Goal: Contribute content: Add original content to the website for others to see

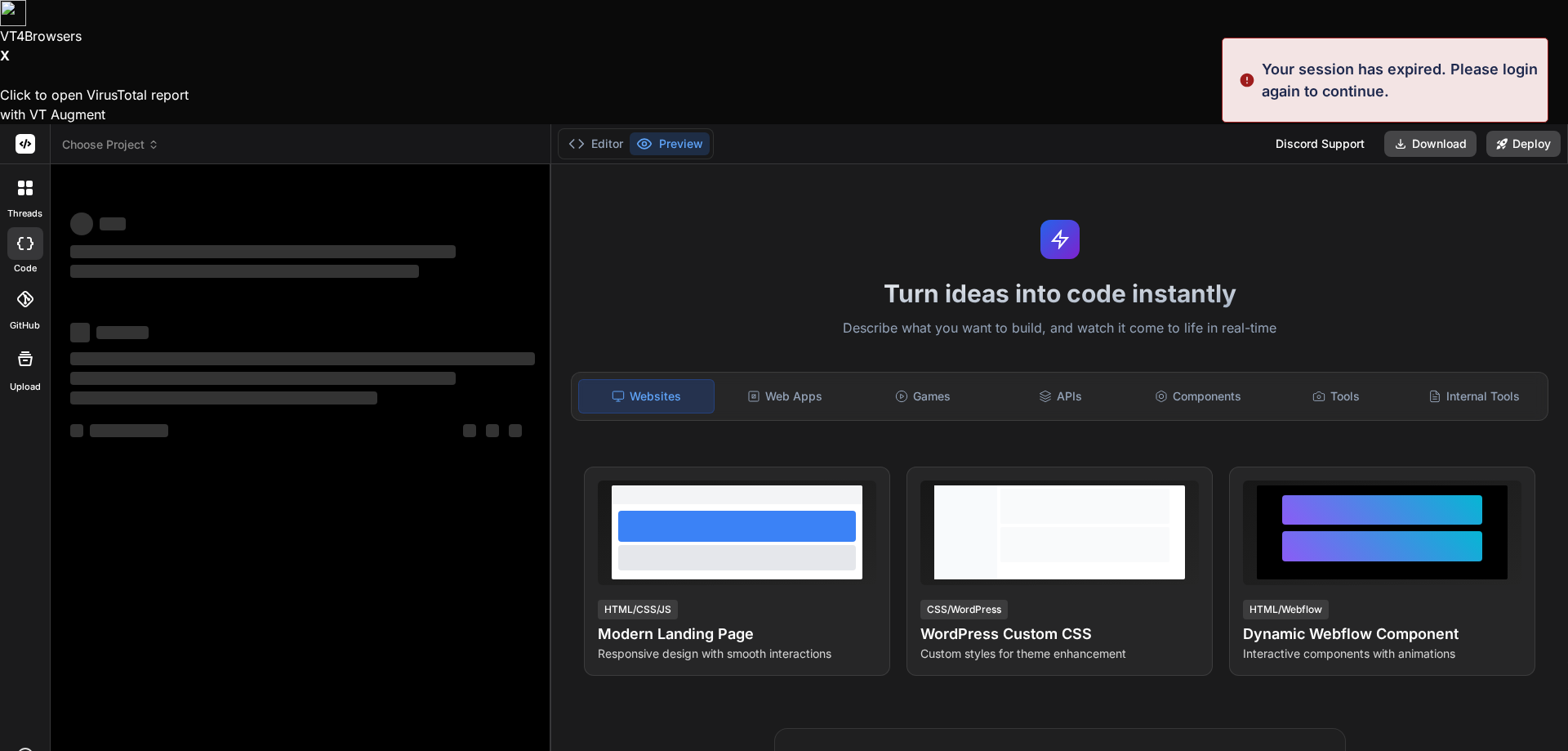
type textarea "x"
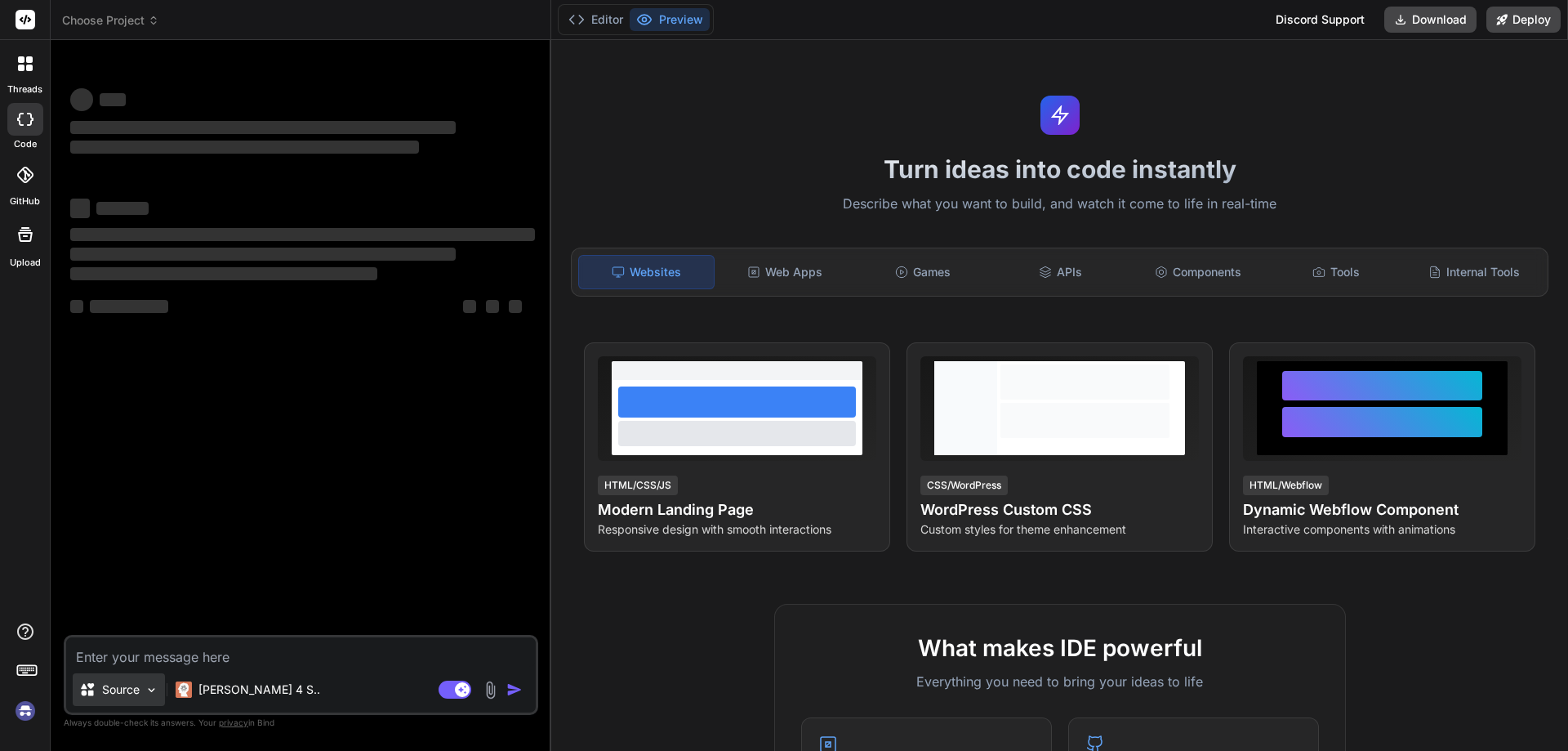
click at [132, 692] on p "Source" at bounding box center [120, 690] width 38 height 17
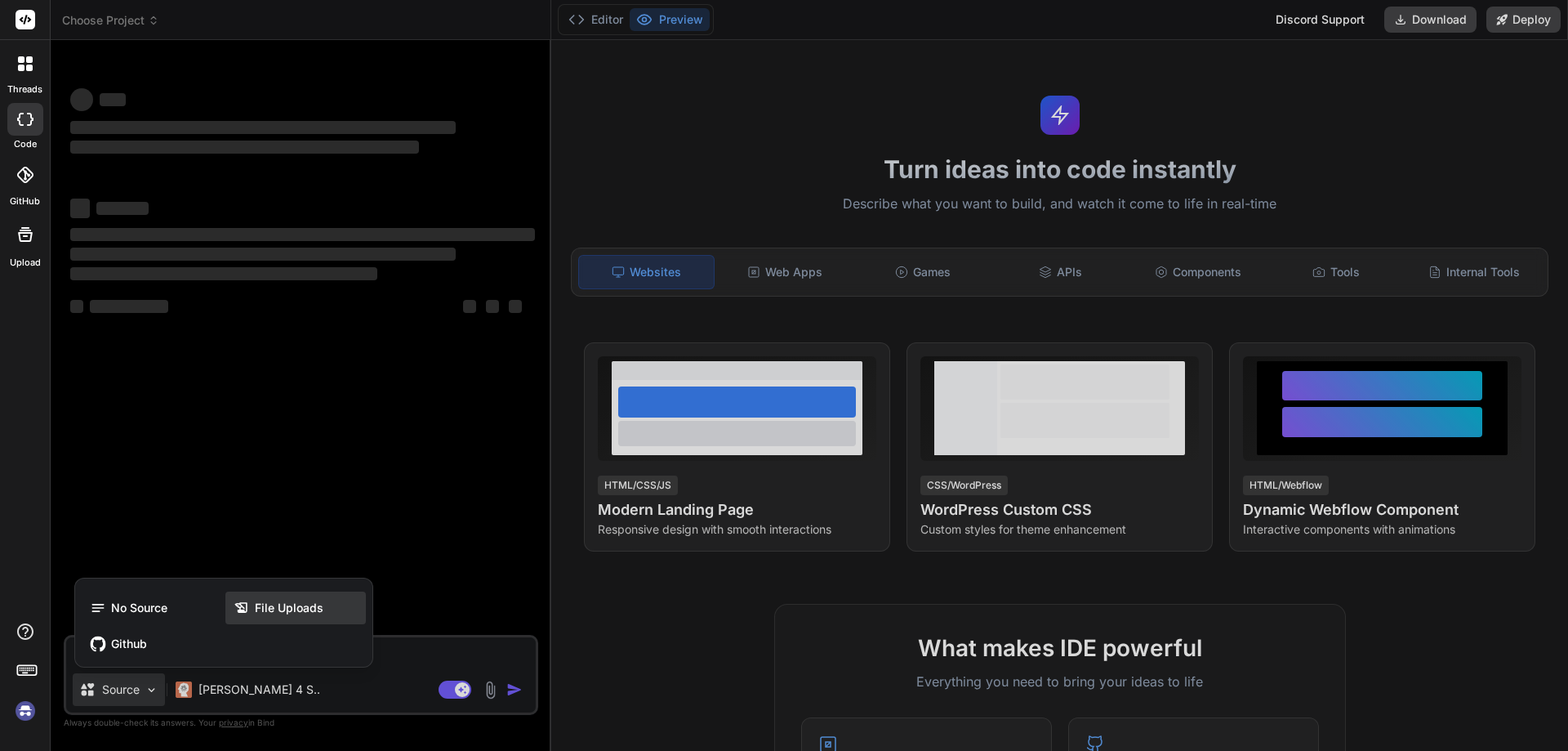
click at [274, 608] on span "File Uploads" at bounding box center [289, 608] width 69 height 17
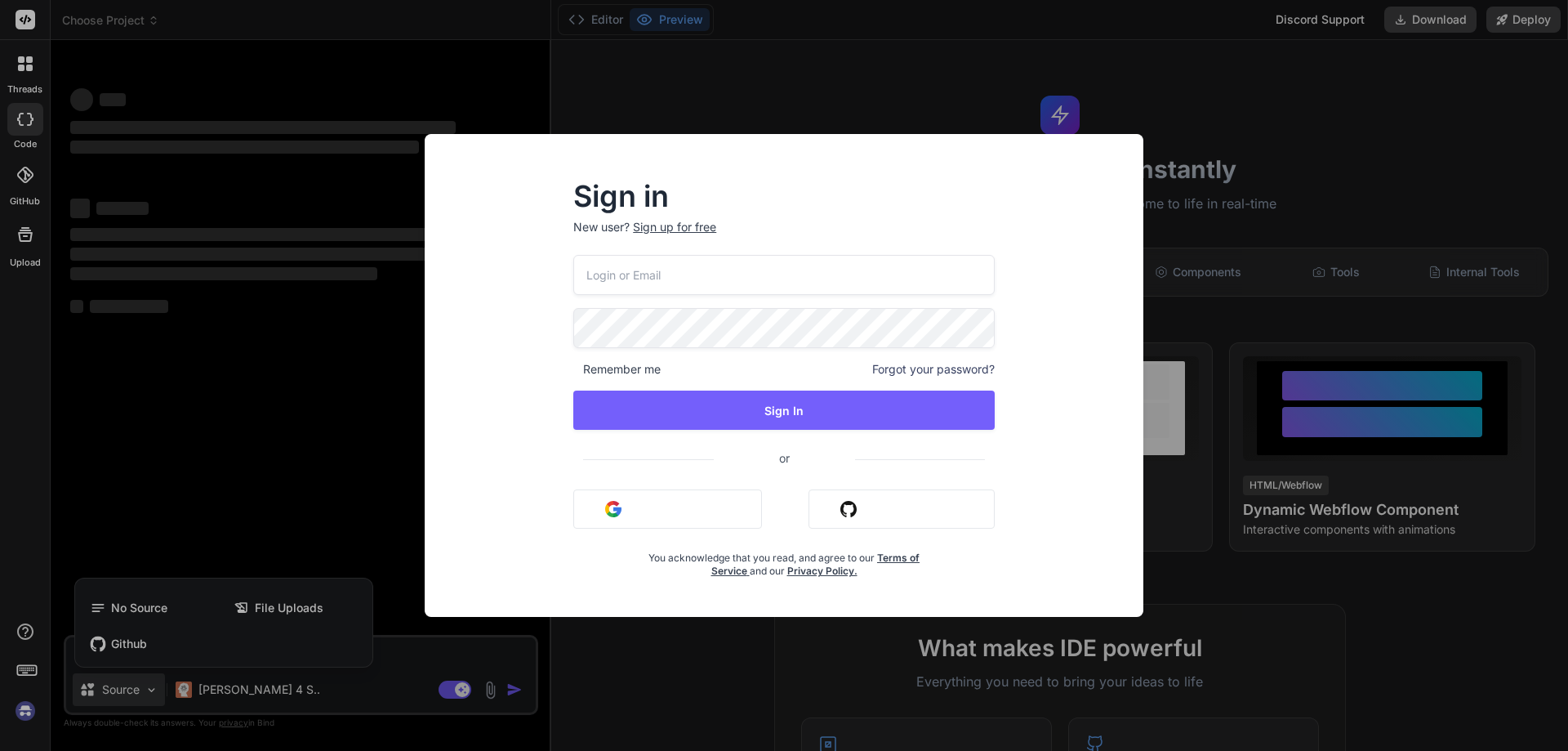
click at [645, 282] on input "email" at bounding box center [784, 274] width 422 height 40
click at [647, 286] on input "email" at bounding box center [784, 274] width 422 height 40
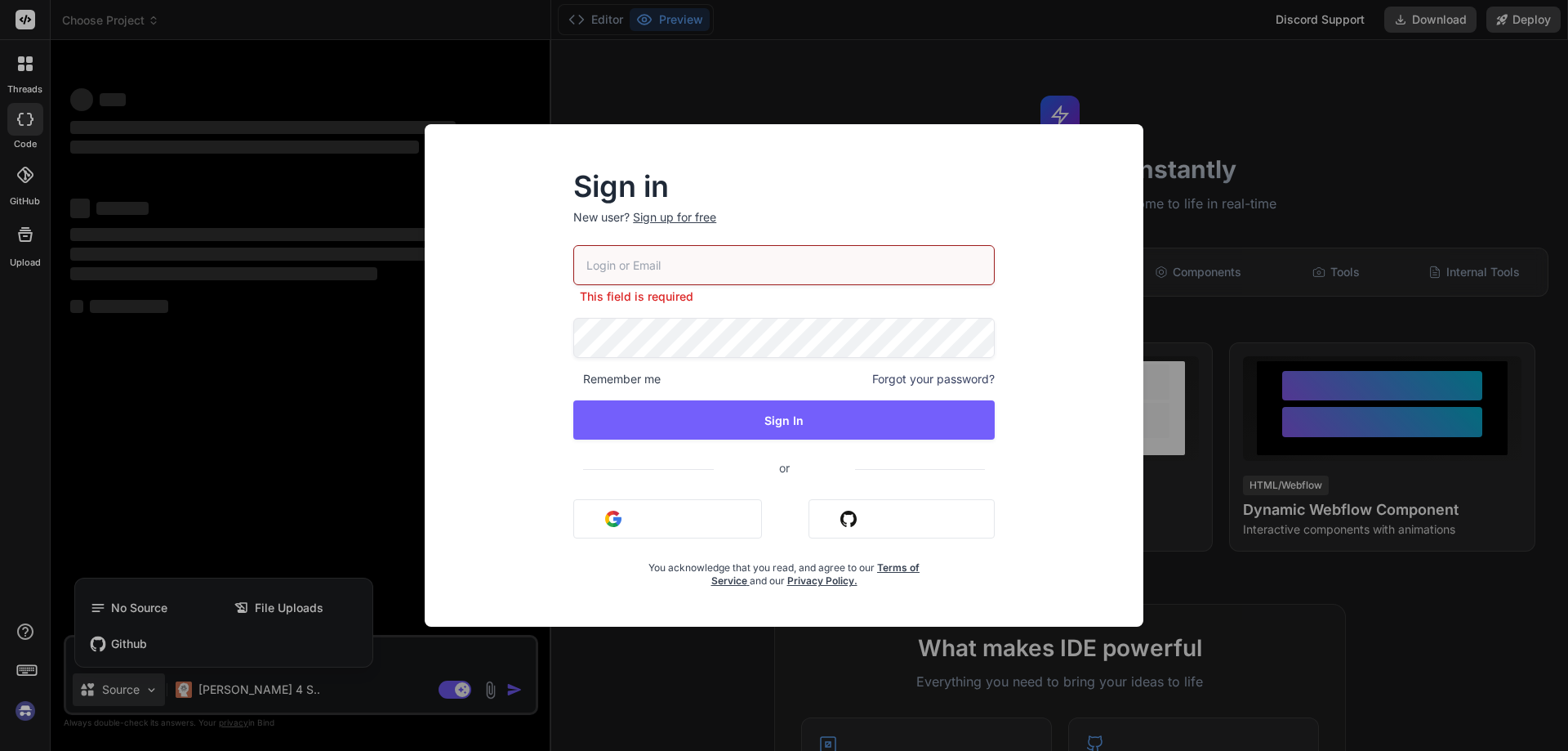
click at [645, 515] on button "Sign in with Google" at bounding box center [668, 518] width 189 height 39
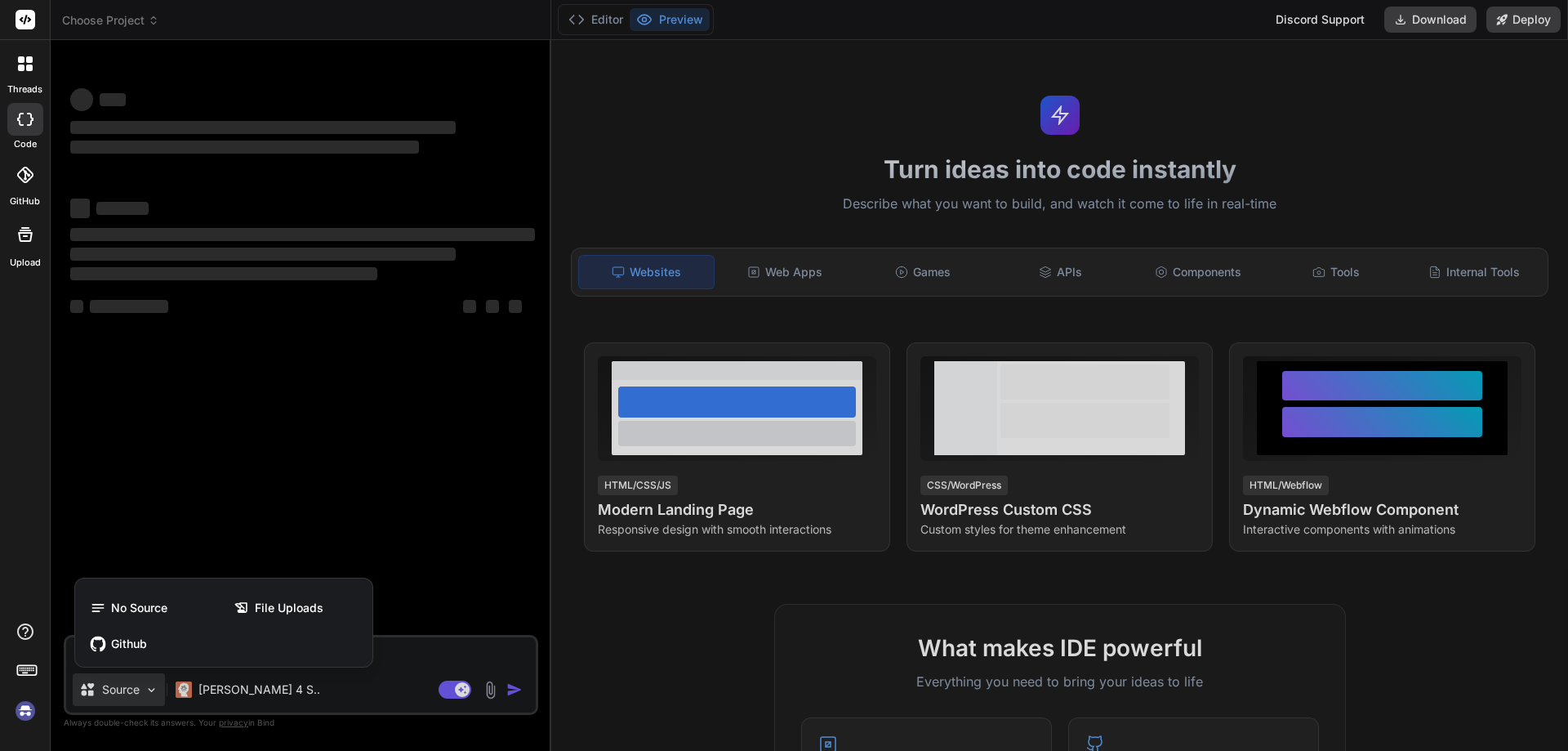
type textarea "x"
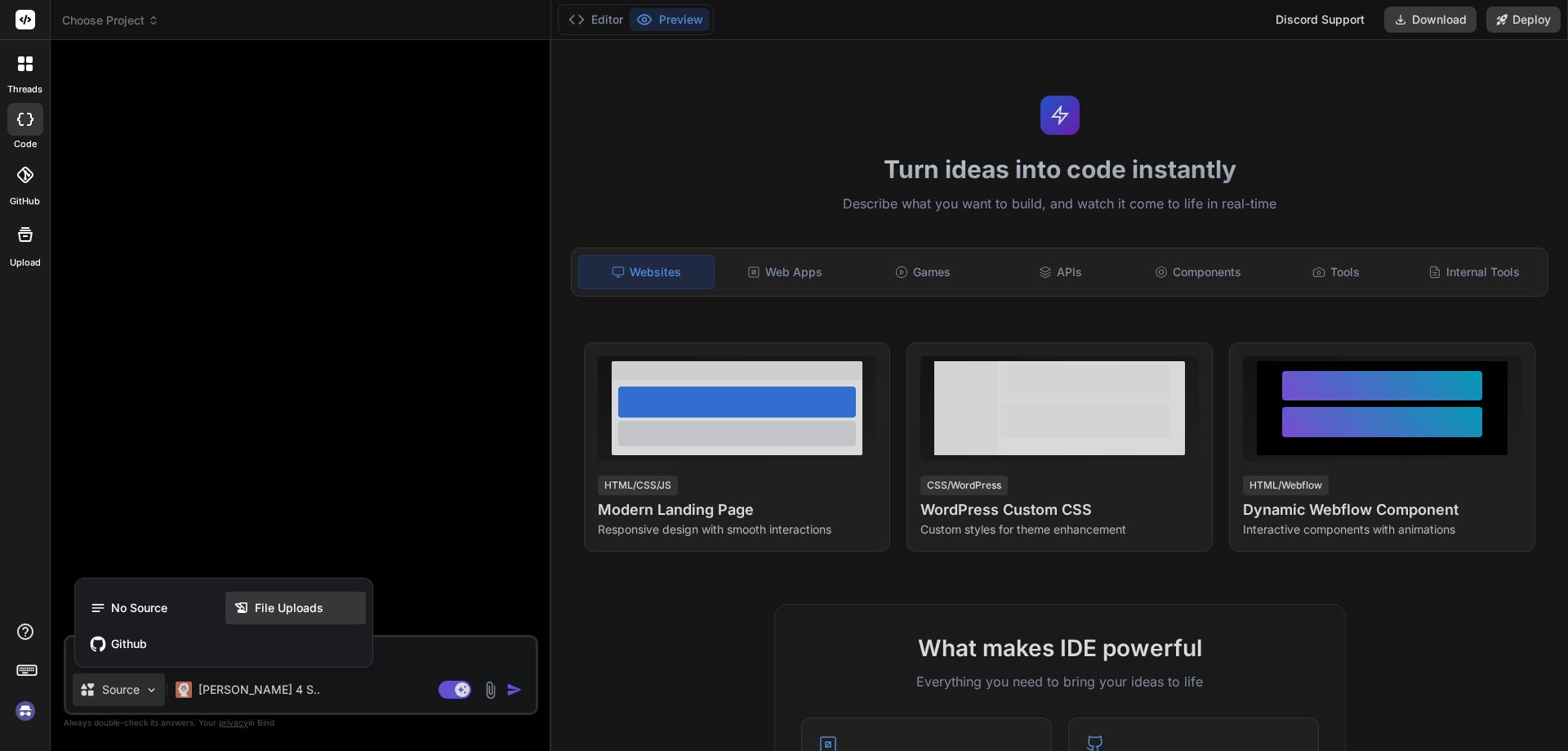
click at [277, 605] on span "File Uploads" at bounding box center [289, 608] width 69 height 17
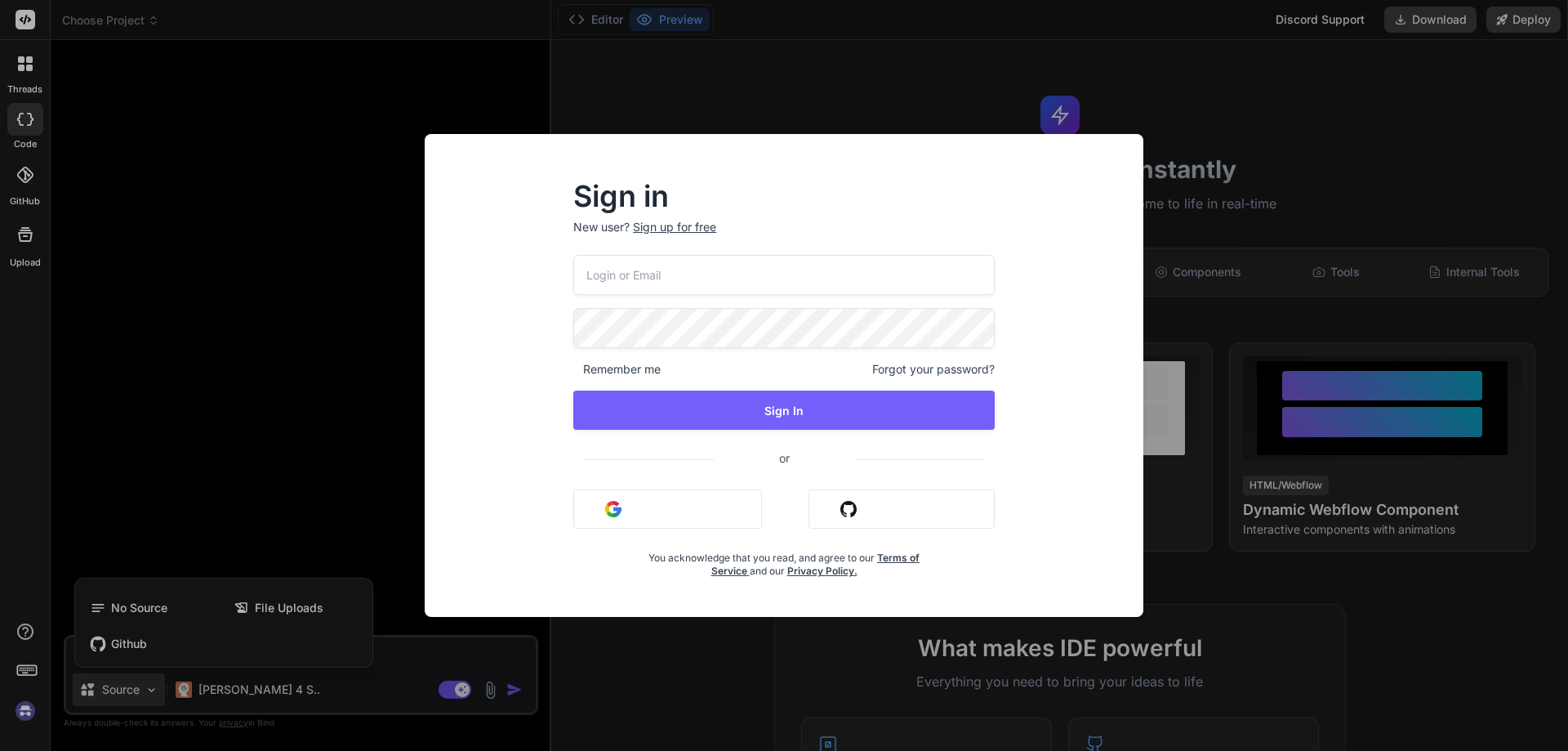
click at [1201, 93] on div "Sign in New user? Sign up for free Remember me Forgot your password? Sign In or…" at bounding box center [784, 376] width 1568 height 751
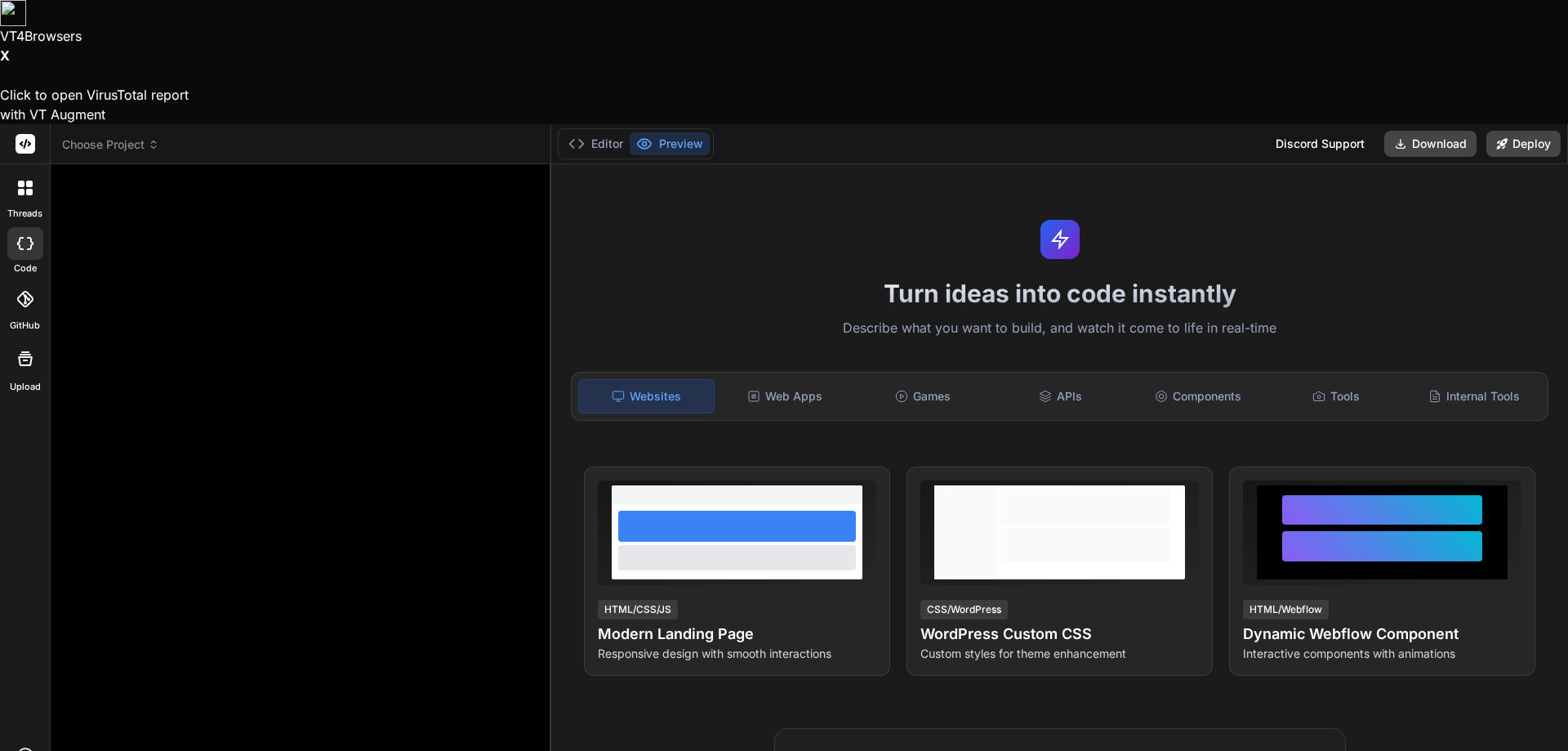
click at [23, 349] on icon at bounding box center [25, 358] width 19 height 19
click at [20, 409] on icon at bounding box center [25, 418] width 19 height 19
type textarea "x"
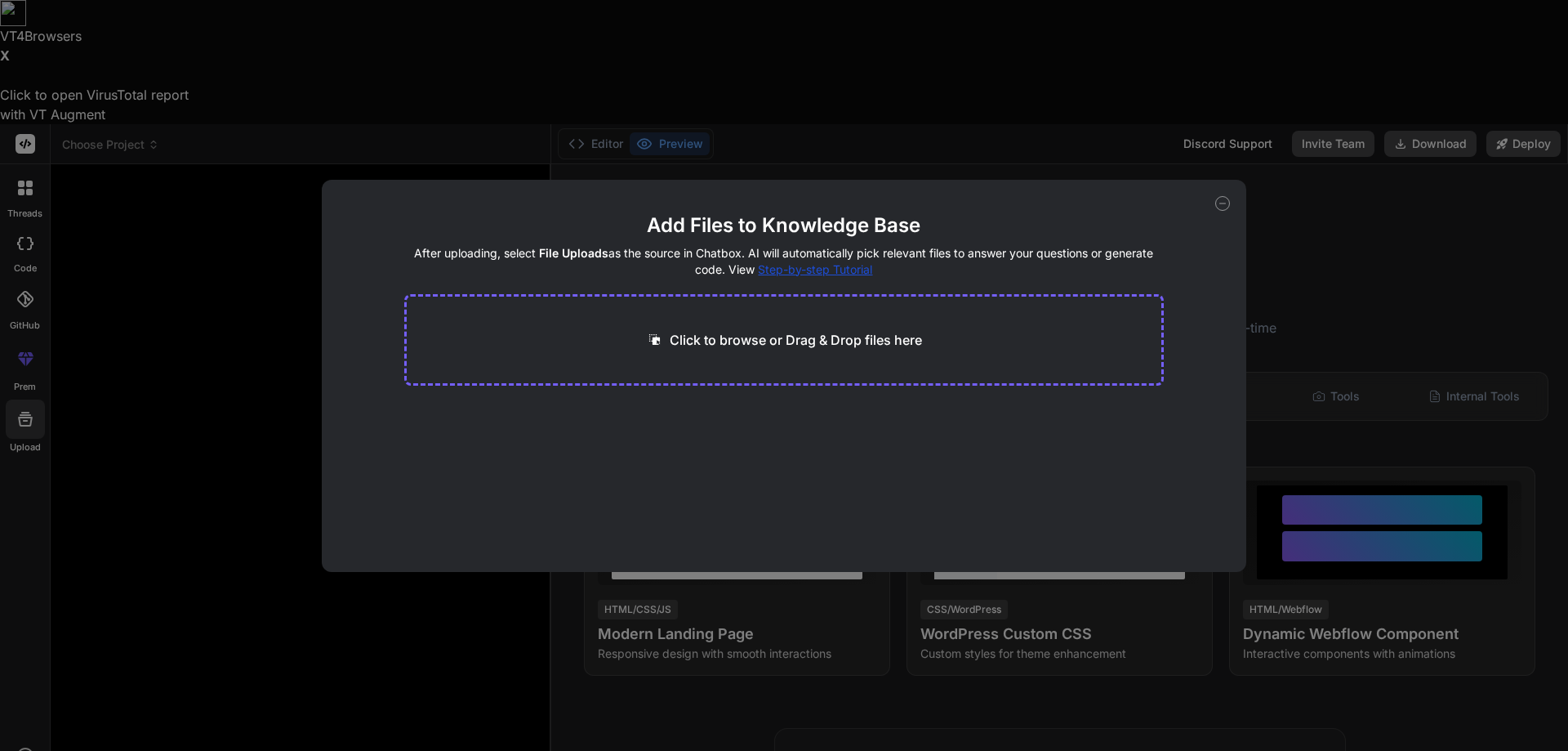
click at [754, 341] on p "Click to browse or Drag & Drop files here" at bounding box center [796, 339] width 252 height 19
type input "C:\fakepath\planificare_productie_masini.csv"
click at [794, 647] on div "Add Files to Knowledge Base After uploading, select File Uploads as the source …" at bounding box center [784, 376] width 1568 height 751
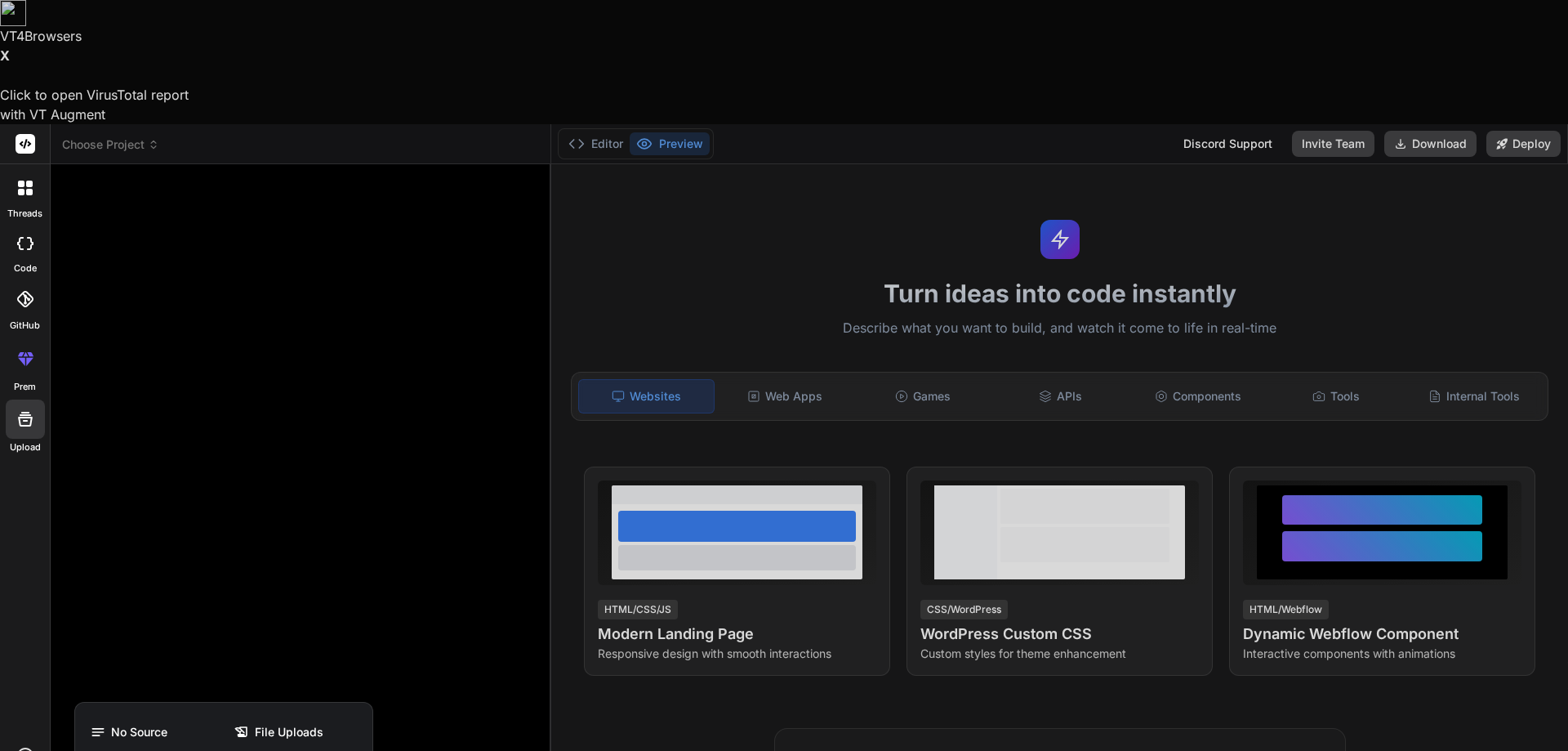
click at [494, 689] on div at bounding box center [784, 376] width 1568 height 751
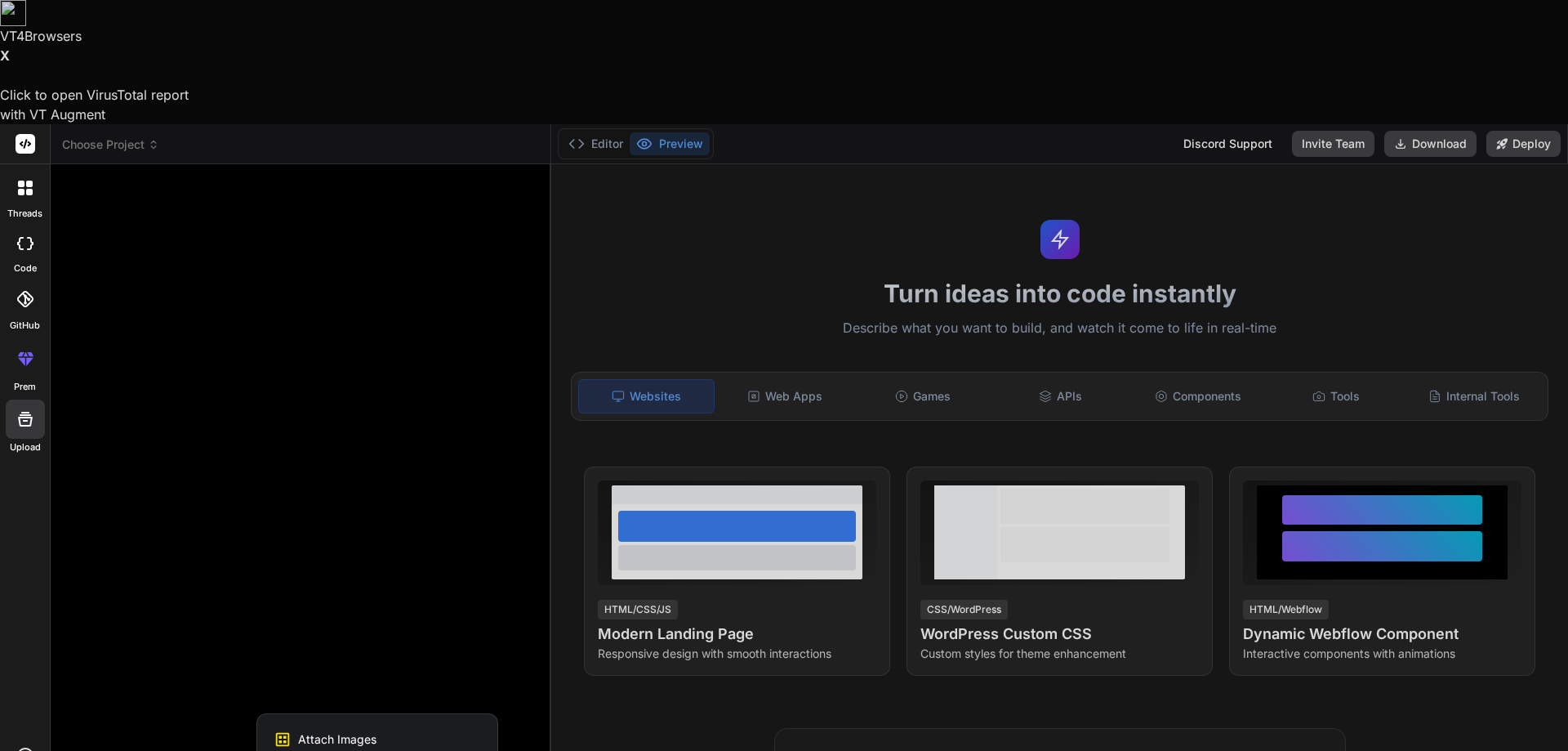
type textarea "x"
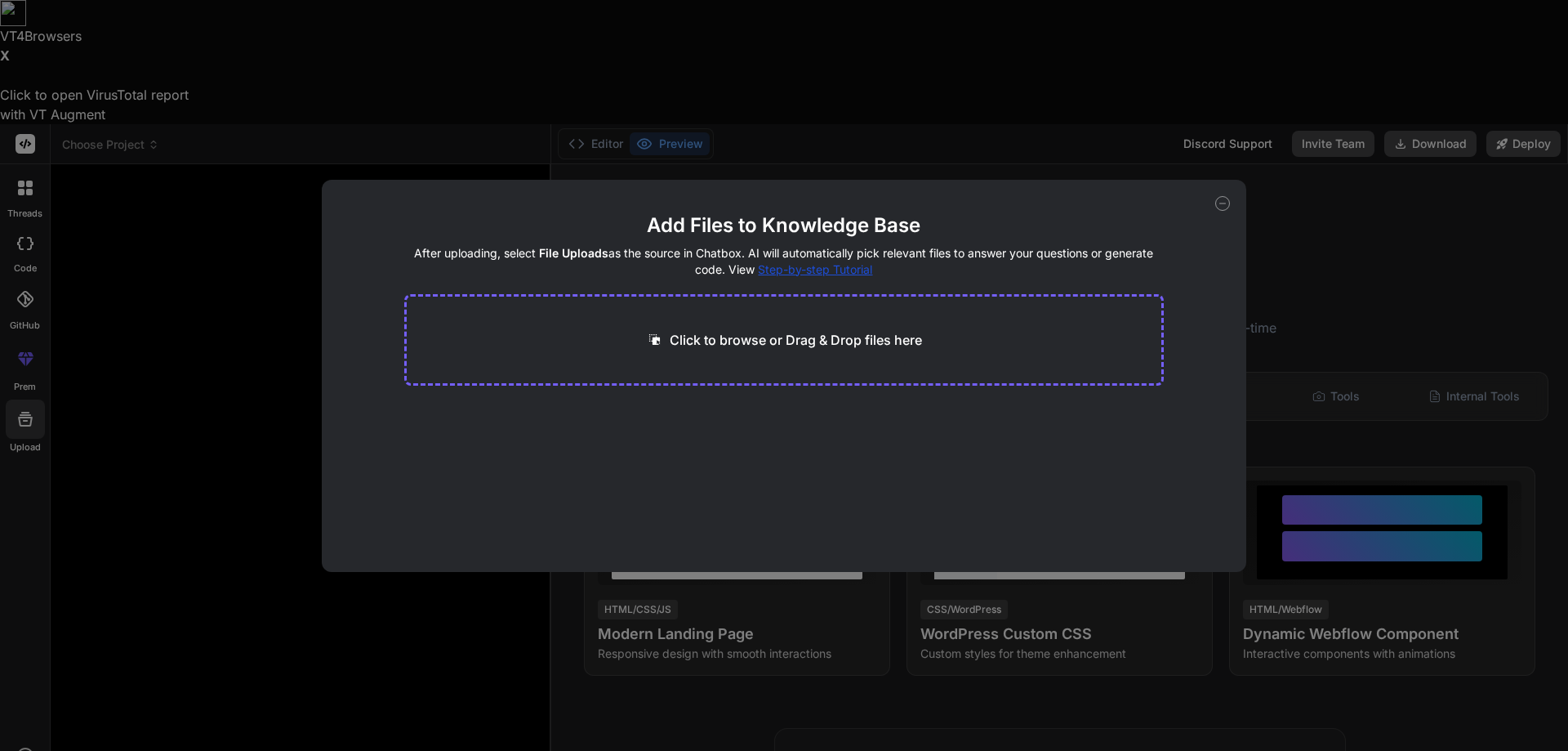
click at [800, 351] on div "Click to browse or Drag & Drop files here" at bounding box center [784, 339] width 760 height 92
click at [793, 332] on p "Click to browse or Drag & Drop files here" at bounding box center [796, 339] width 252 height 19
type input "C:\fakepath\planificare_productie_masini.csv"
click at [1317, 133] on div "Add Files to Knowledge Base After uploading, select File Uploads as the source …" at bounding box center [784, 376] width 1568 height 751
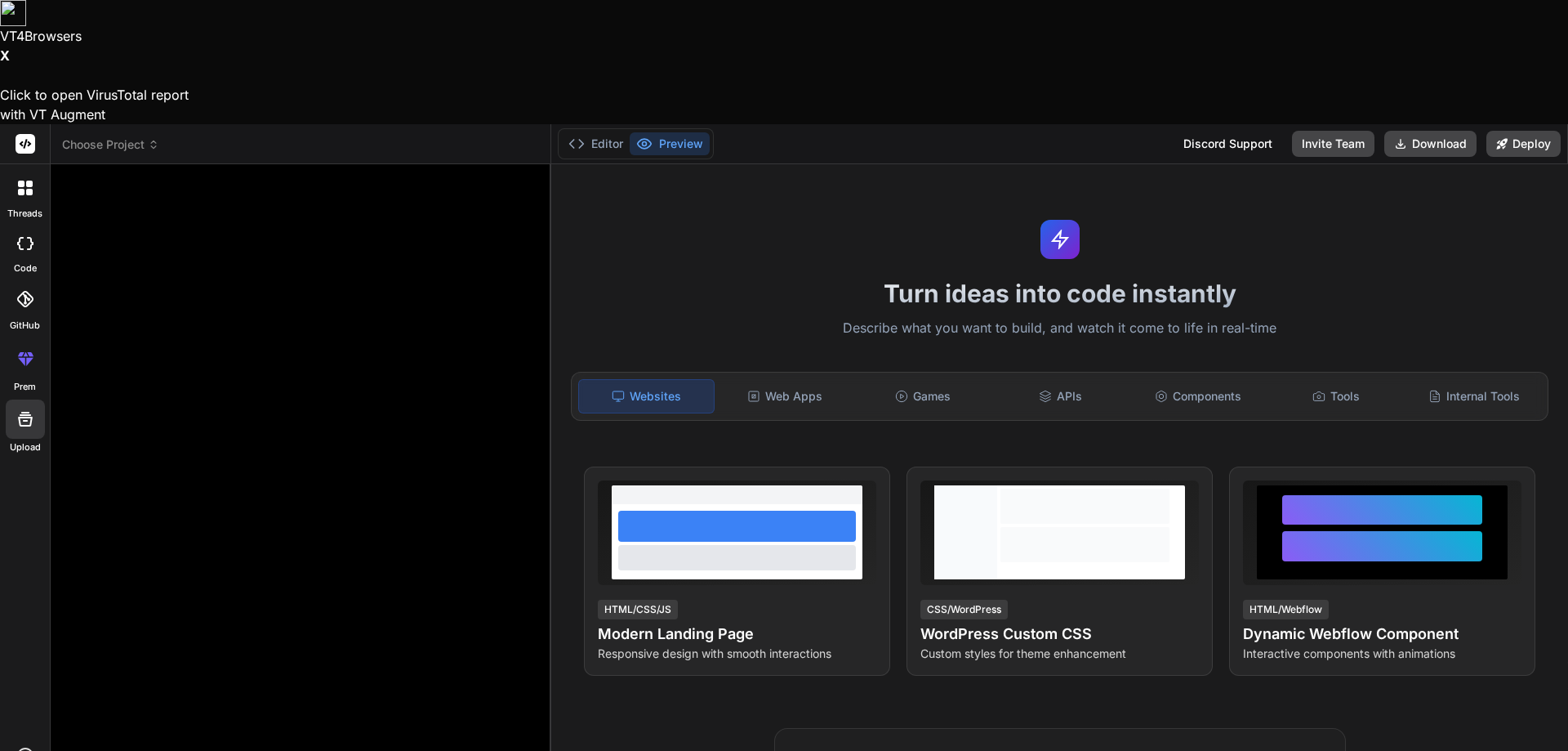
click at [24, 400] on div at bounding box center [25, 419] width 39 height 39
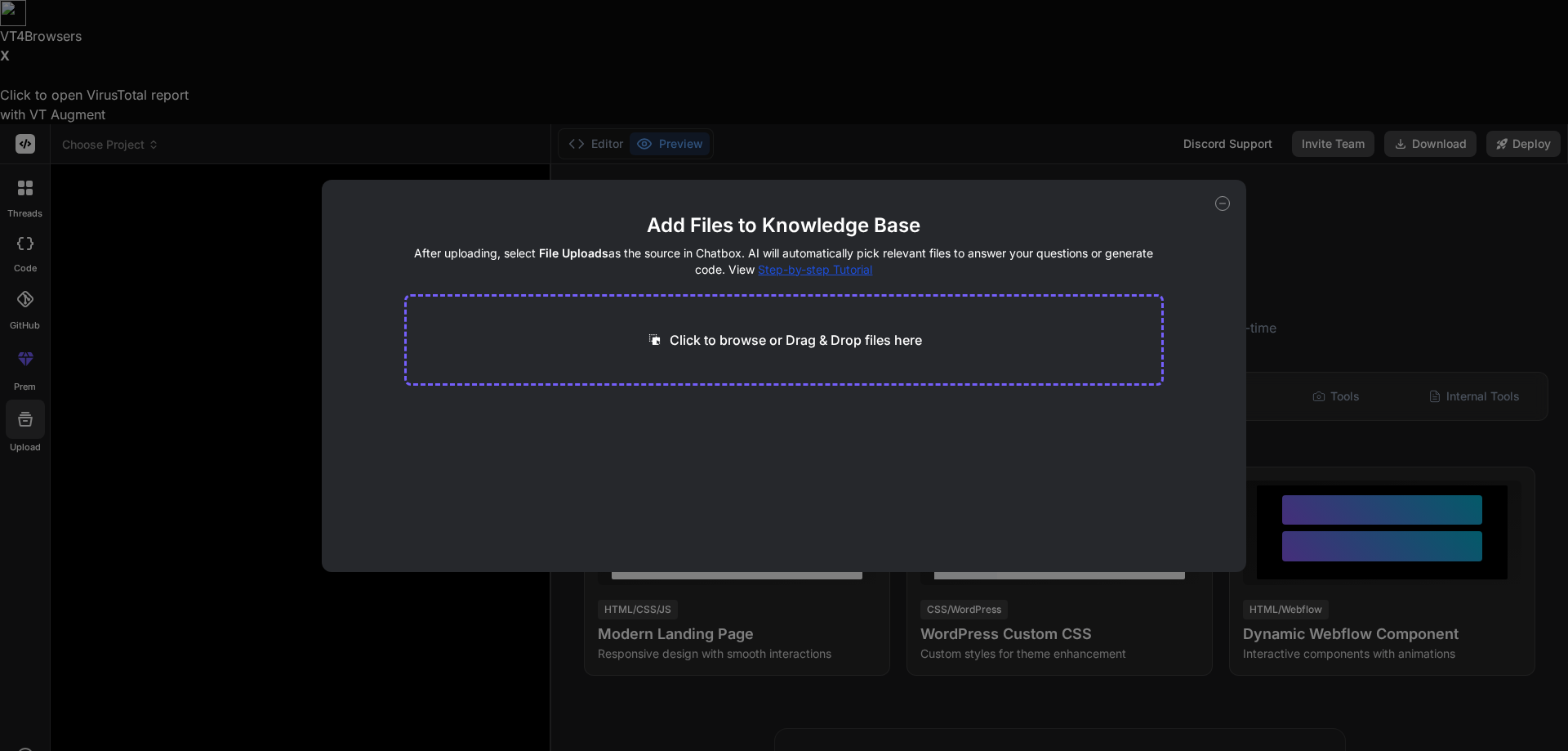
click at [772, 343] on p "Click to browse or Drag & Drop files here" at bounding box center [796, 339] width 252 height 19
click at [294, 665] on div "Add Files to Knowledge Base After uploading, select File Uploads as the source …" at bounding box center [784, 376] width 1568 height 751
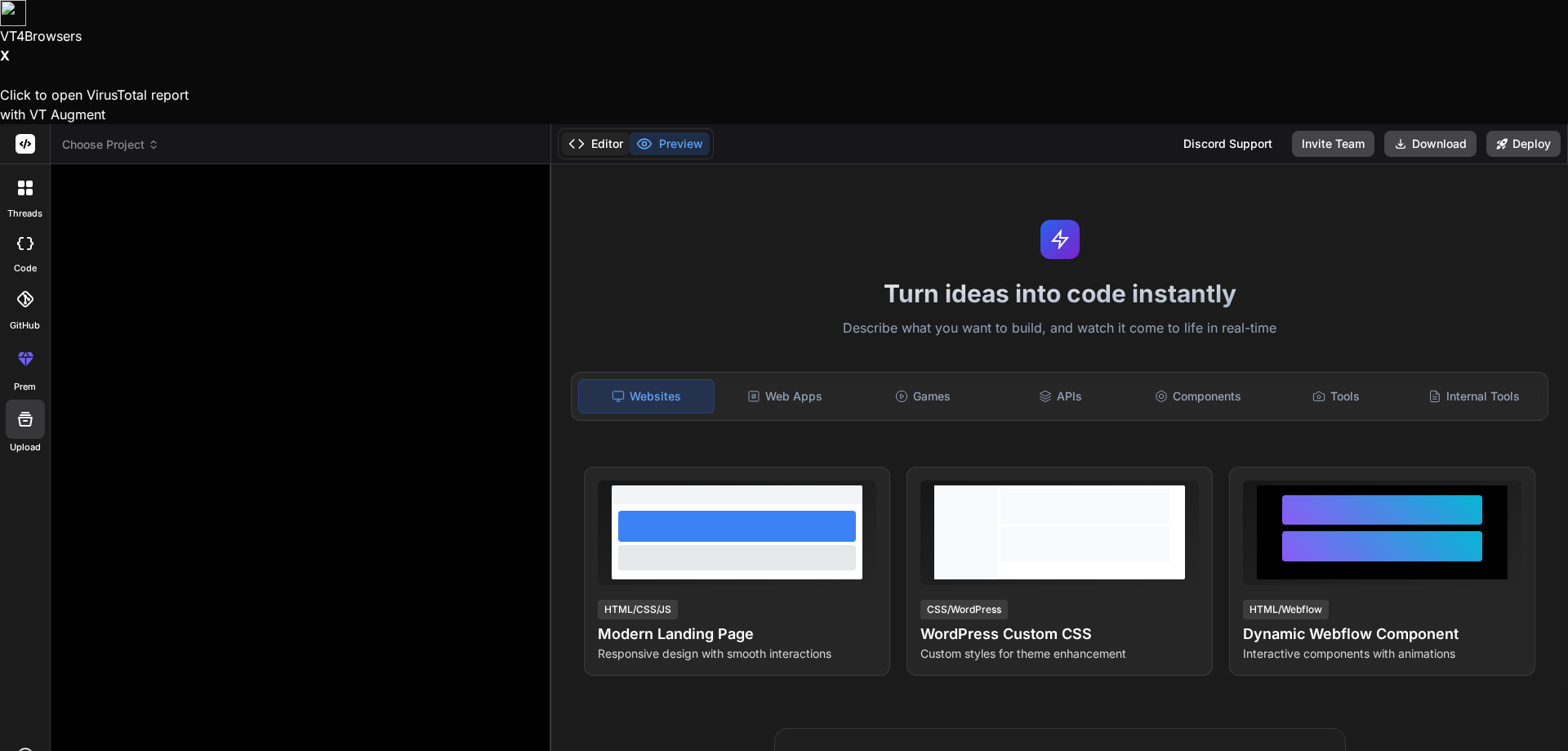
click at [596, 133] on button "Editor" at bounding box center [595, 144] width 68 height 23
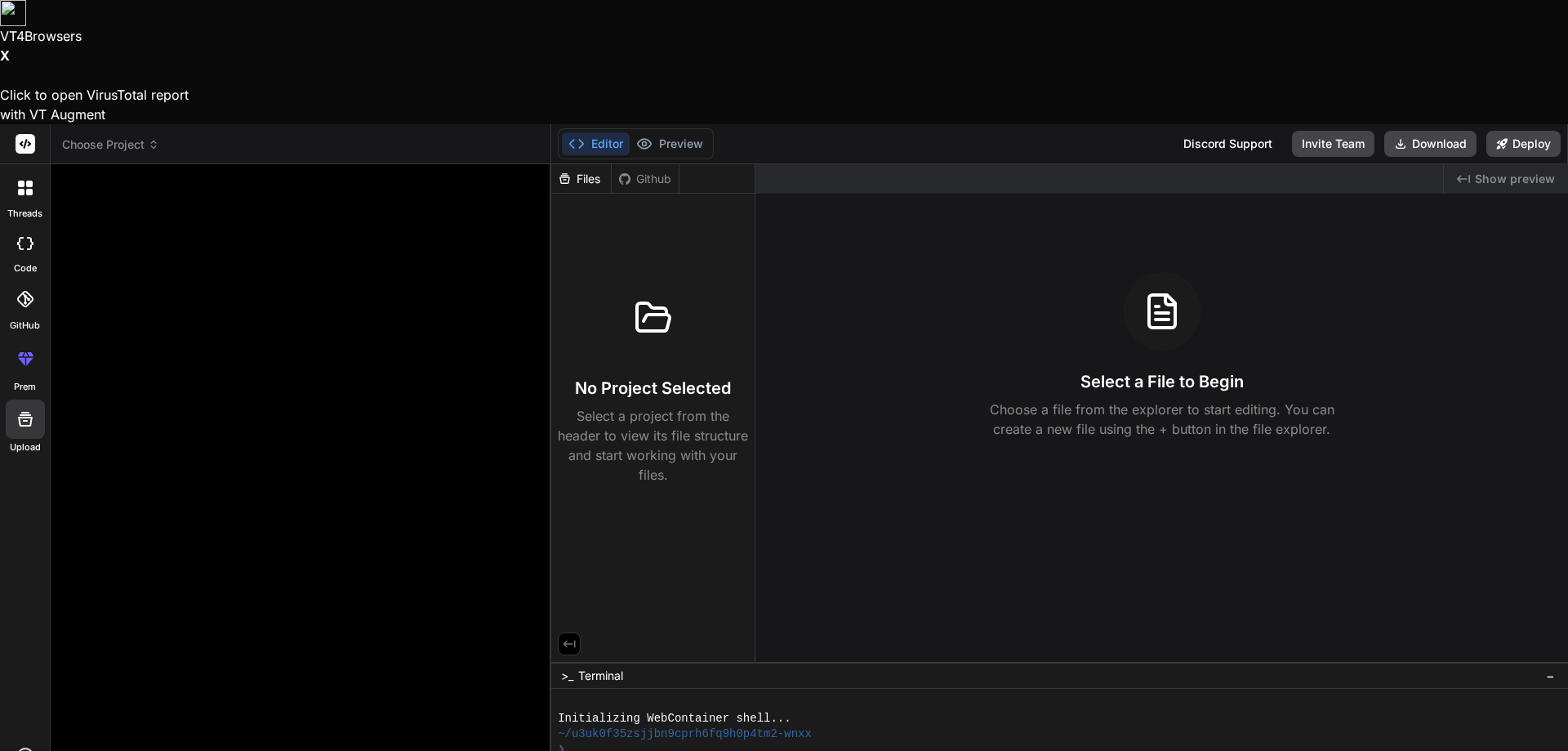
click at [626, 401] on div "Files Github No Project Selected Select a project from the header to view its f…" at bounding box center [653, 413] width 204 height 498
click at [634, 376] on h3 "No Project Selected" at bounding box center [652, 388] width 156 height 23
click at [589, 171] on div "Files" at bounding box center [581, 179] width 59 height 17
click at [569, 636] on icon at bounding box center [569, 643] width 15 height 15
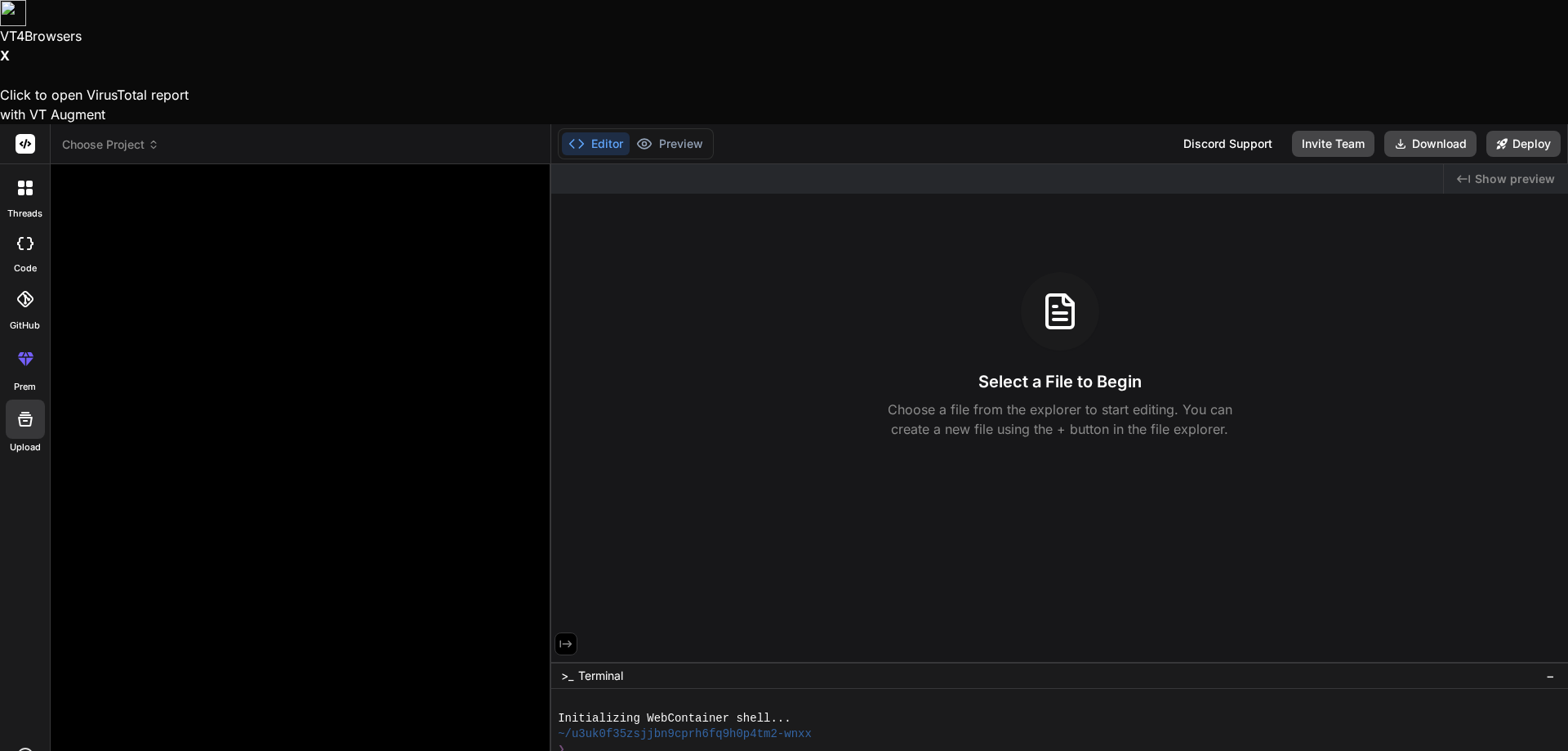
click at [648, 281] on div "Select a File to Begin Choose a file from the explorer to start editing. You ca…" at bounding box center [1059, 355] width 1017 height 167
click at [1050, 370] on h3 "Select a File to Begin" at bounding box center [1060, 381] width 163 height 23
click at [1056, 272] on div "Select a File to Begin Choose a file from the explorer to start editing. You ca…" at bounding box center [1059, 355] width 1017 height 167
click at [1105, 400] on p "Choose a file from the explorer to start editing. You can create a new file usi…" at bounding box center [1059, 419] width 366 height 39
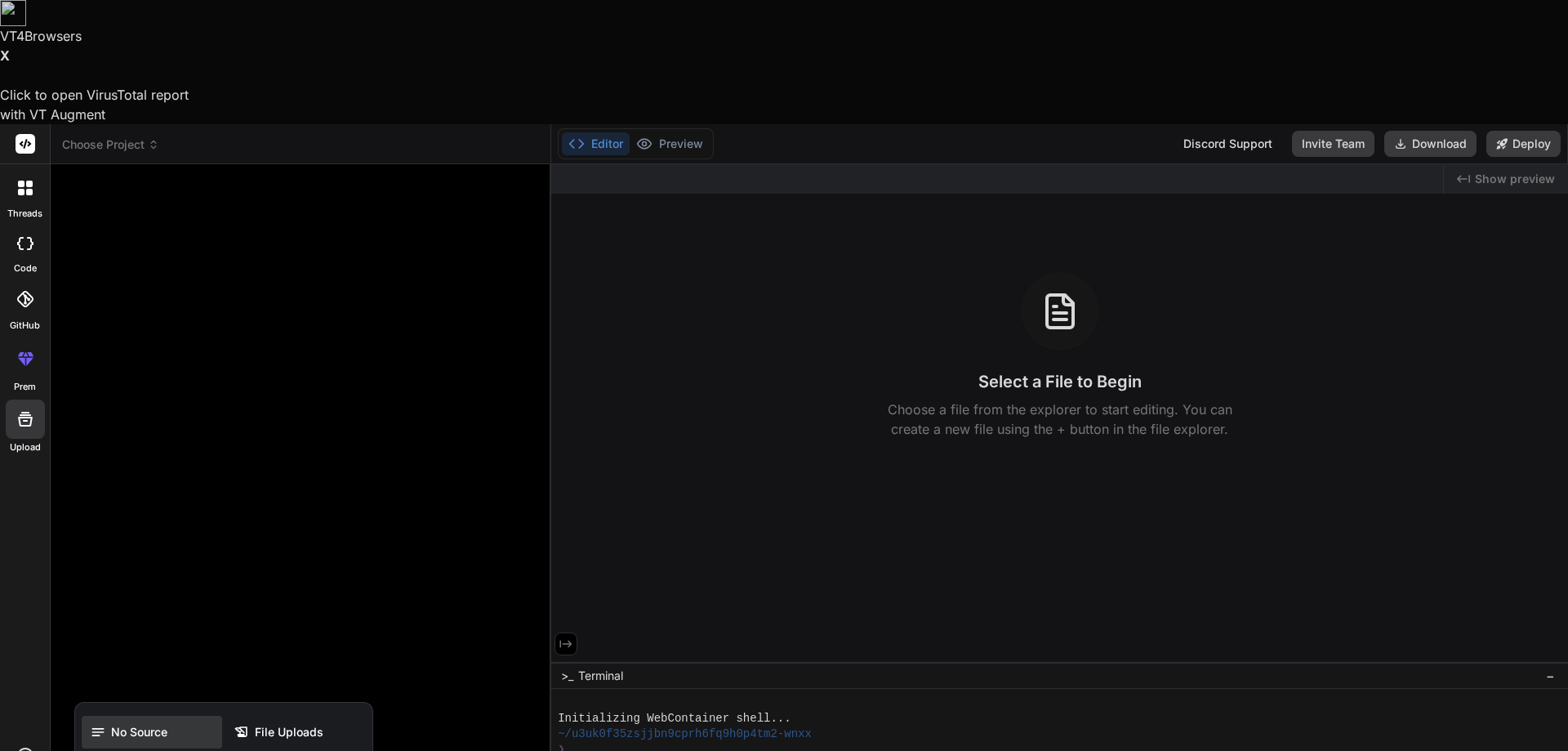
click at [113, 724] on span "No Source" at bounding box center [139, 732] width 57 height 17
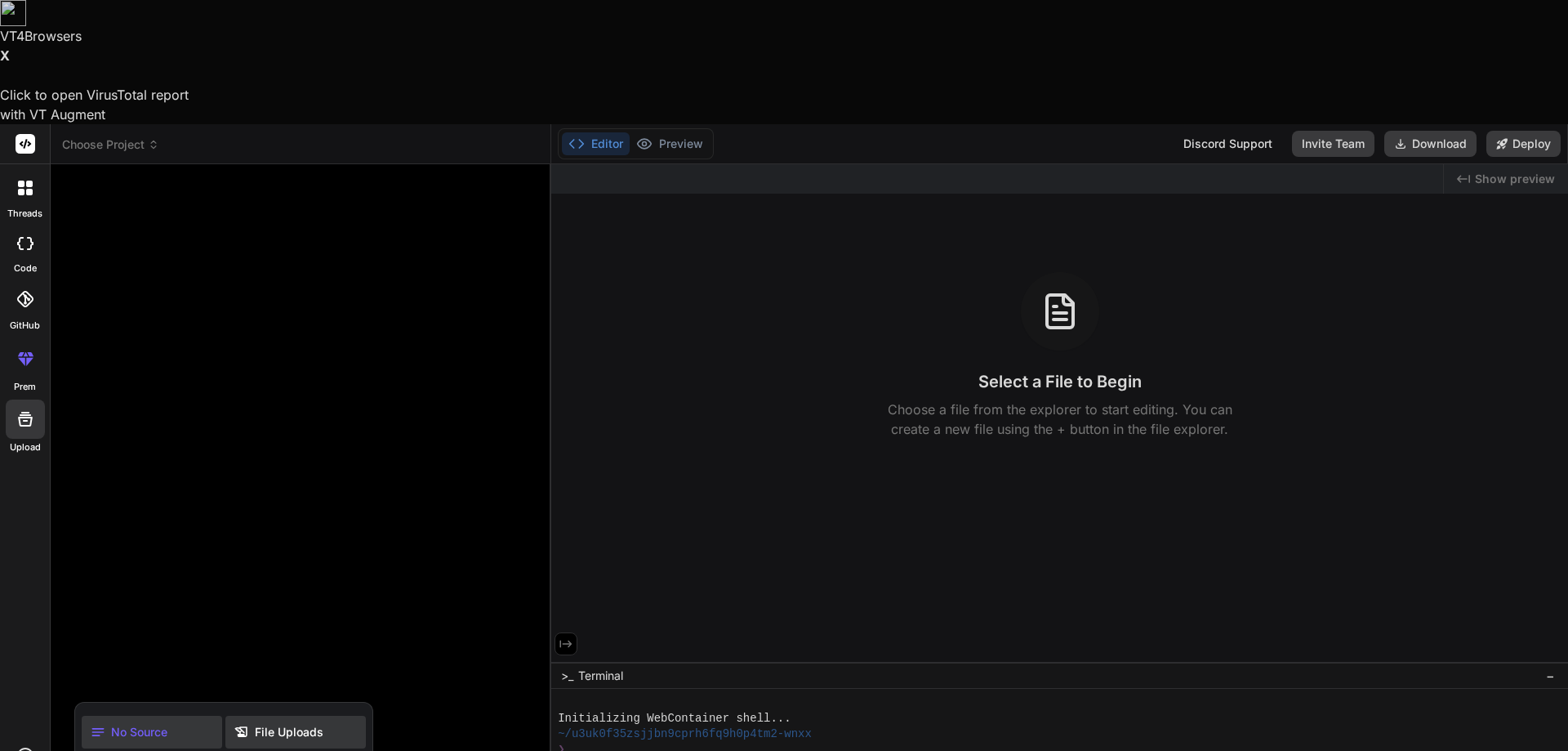
click at [296, 724] on span "File Uploads" at bounding box center [289, 732] width 69 height 17
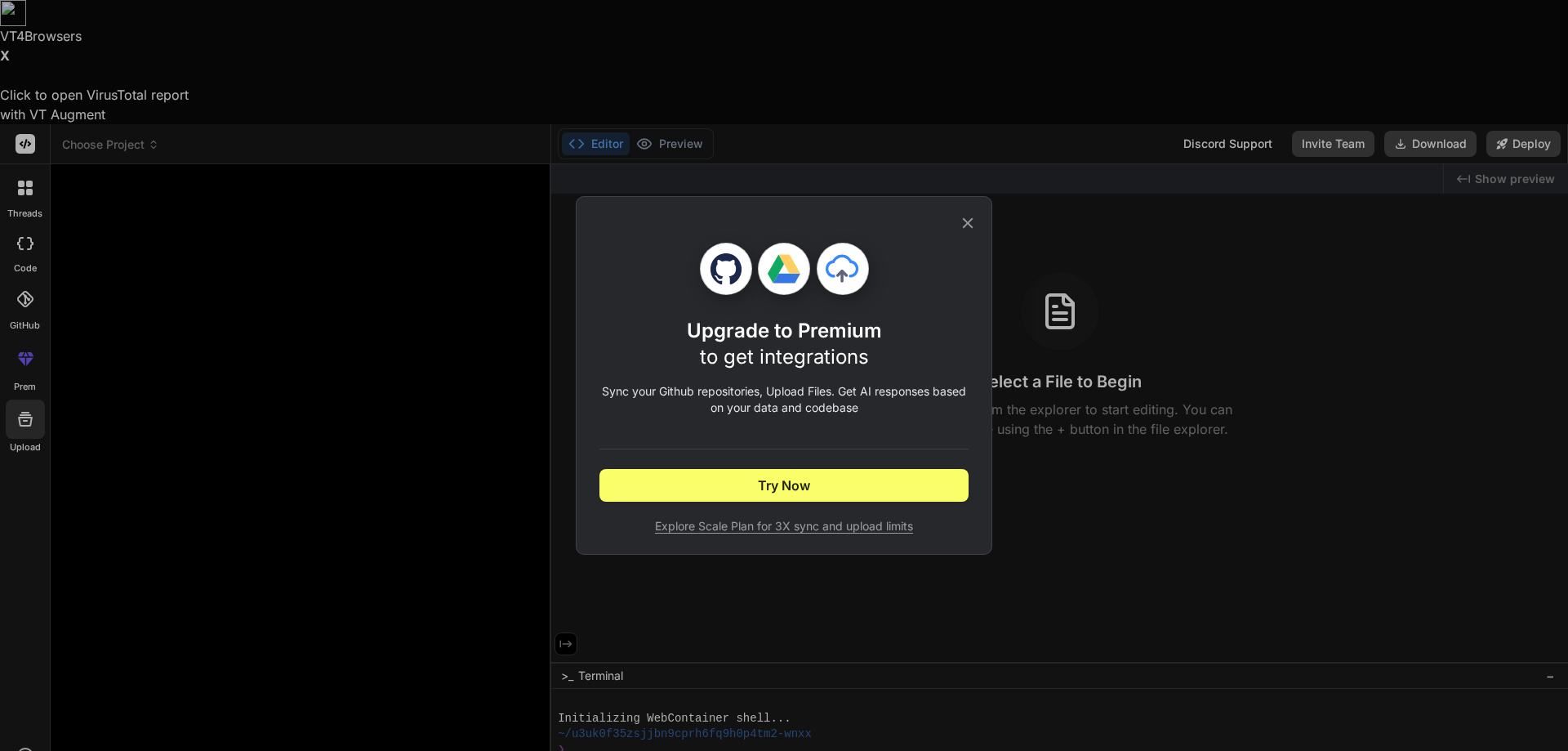
click at [968, 218] on icon at bounding box center [967, 223] width 18 height 18
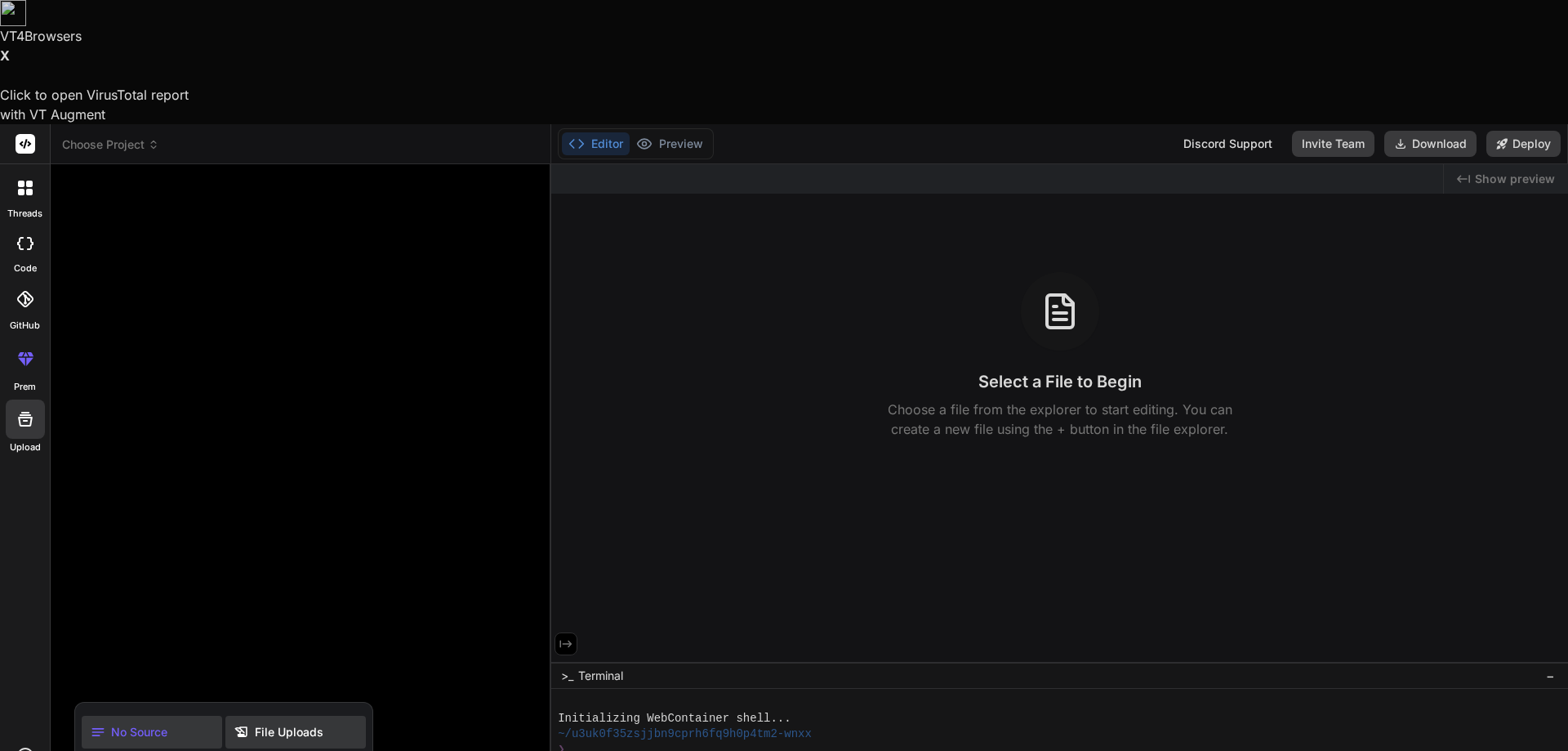
click at [280, 724] on span "File Uploads" at bounding box center [289, 732] width 69 height 17
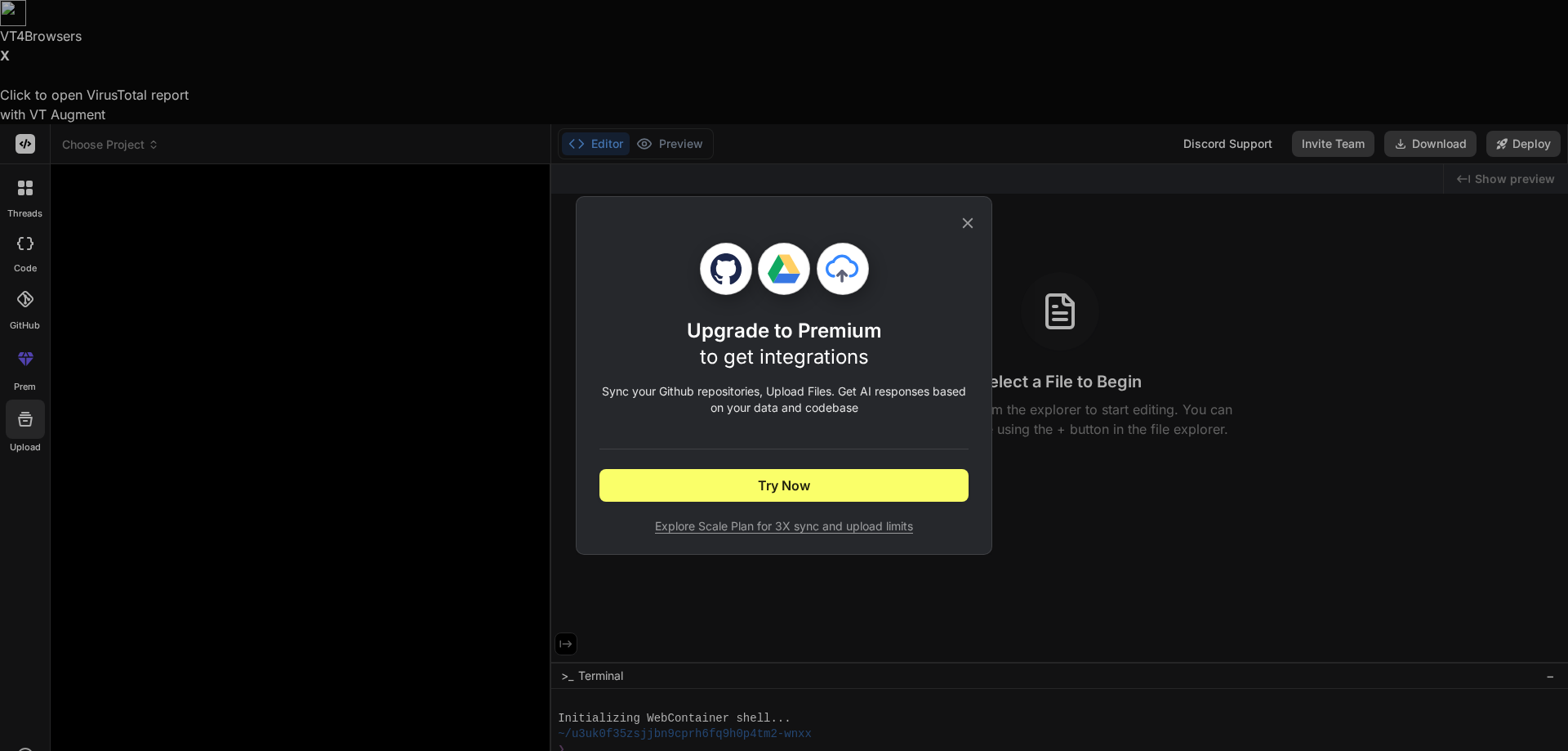
click at [966, 220] on icon at bounding box center [967, 223] width 18 height 18
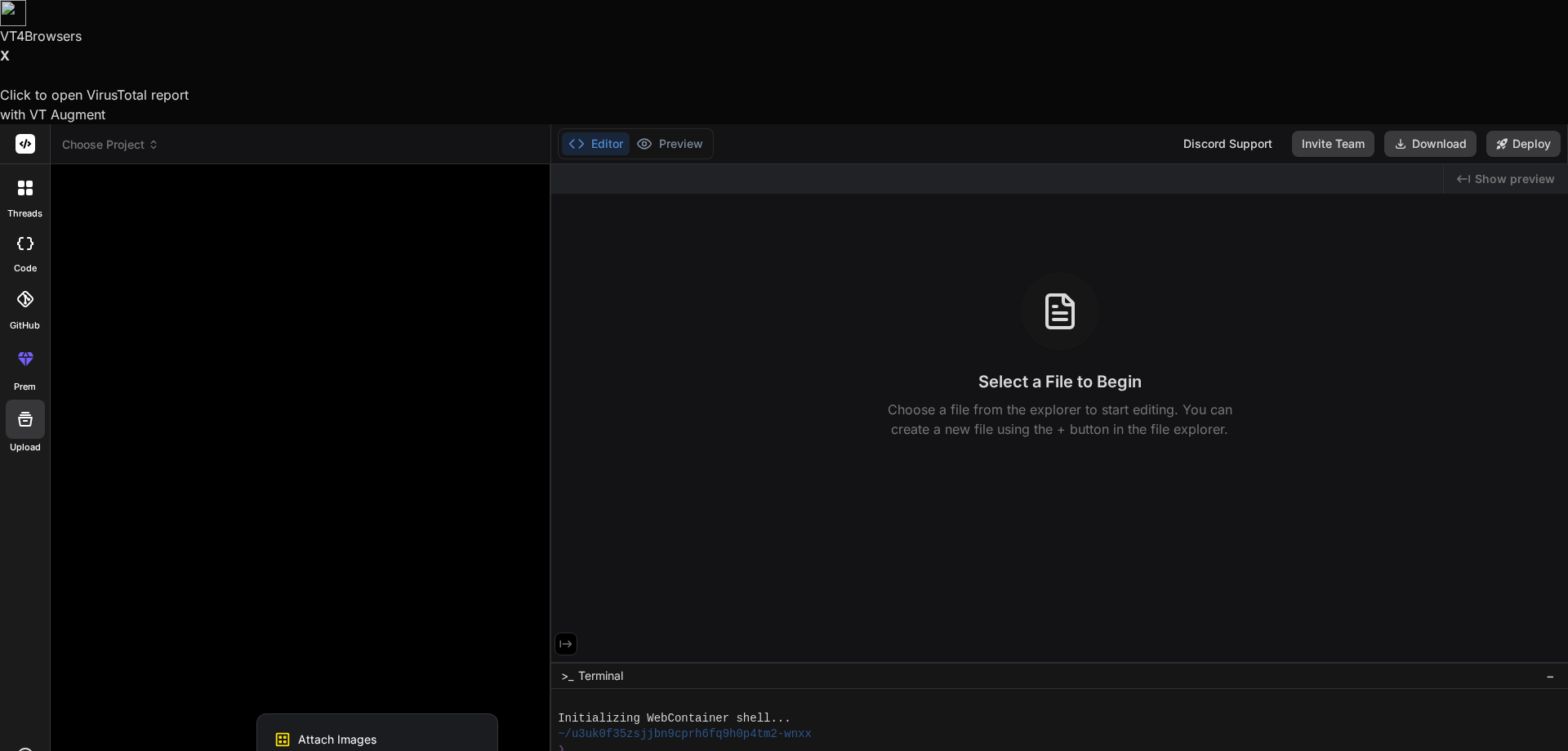
type textarea "x"
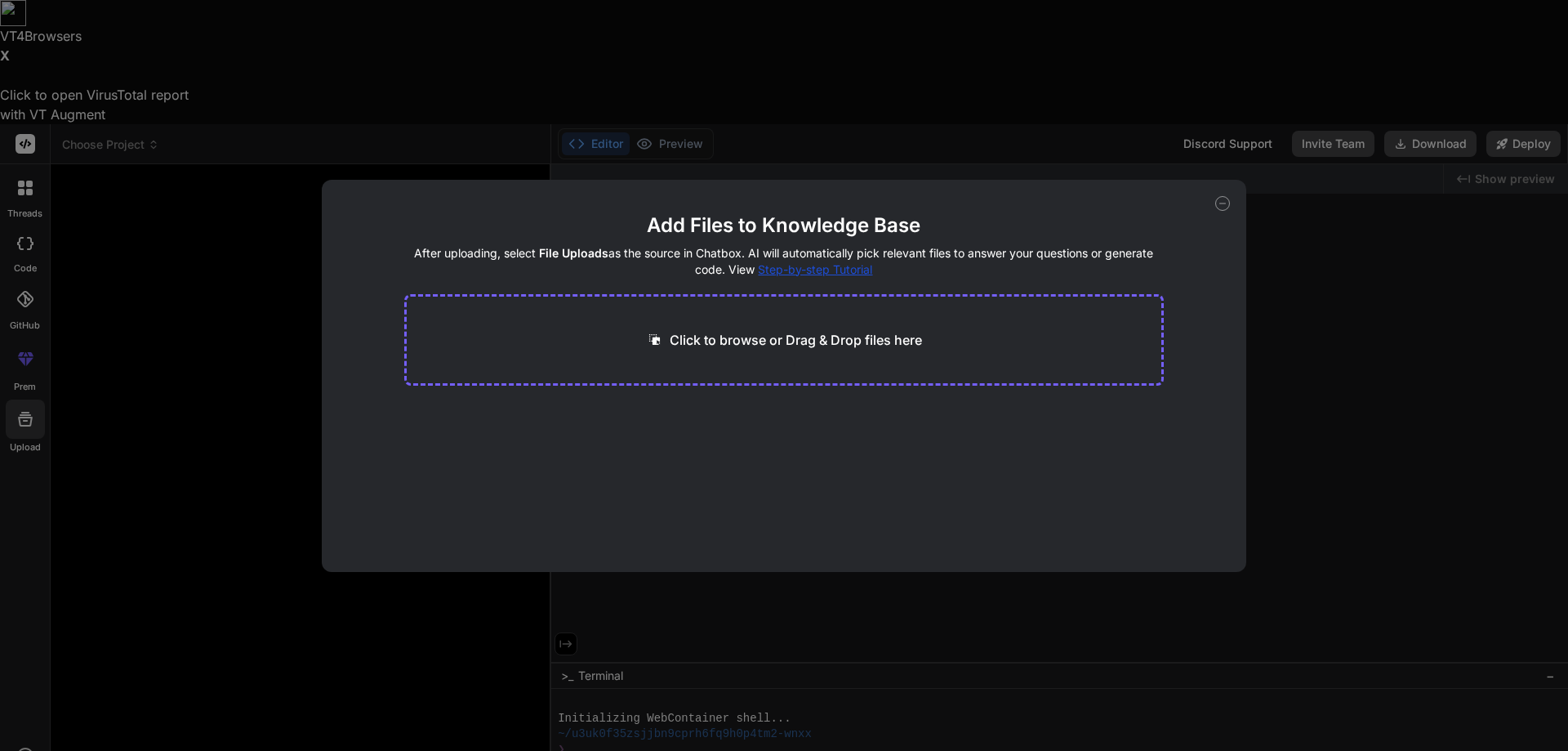
click at [714, 340] on p "Click to browse or Drag & Drop files here" at bounding box center [796, 339] width 252 height 19
type input "C:\fakepath\planificare_productie_masini.csv"
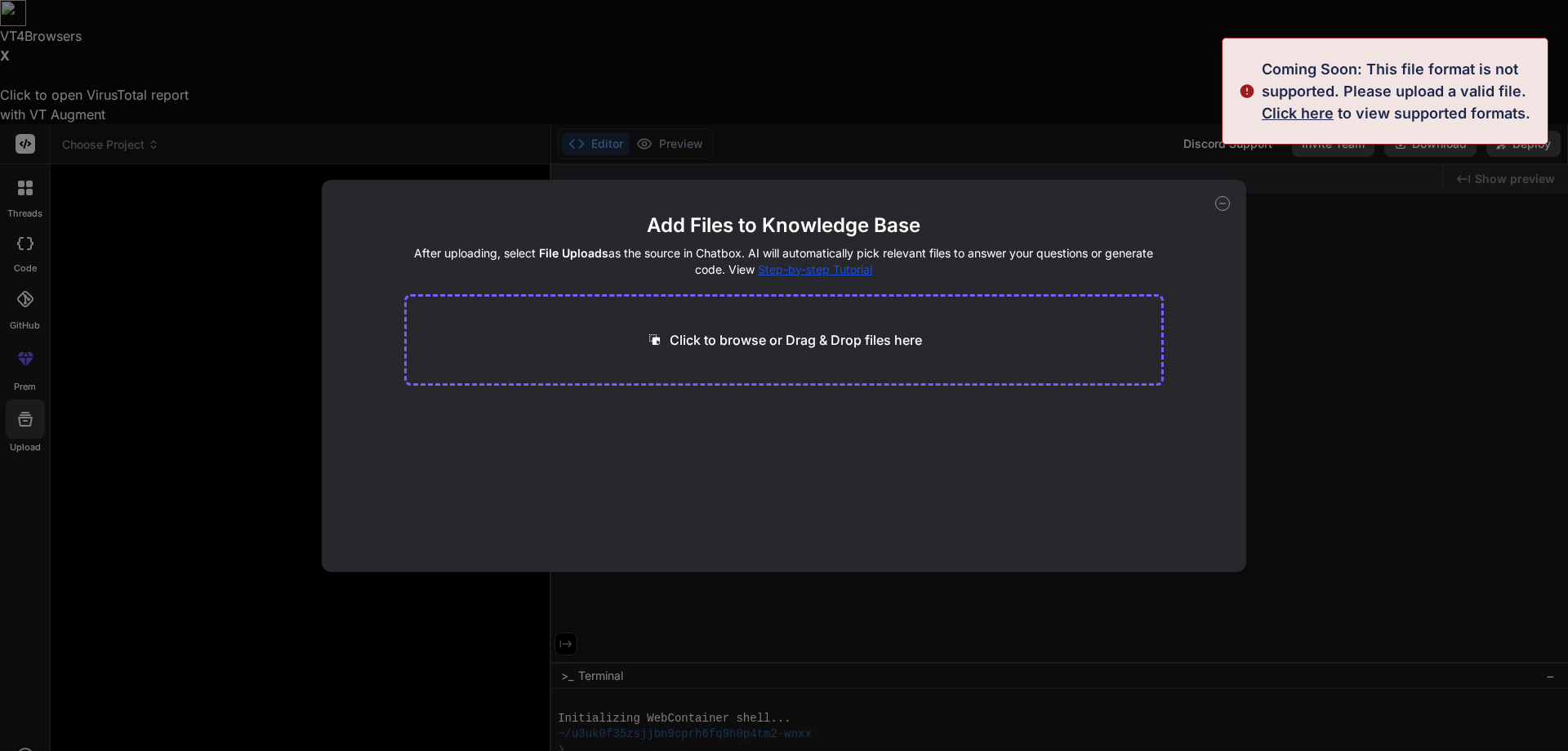
click at [1460, 391] on div "Add Files to Knowledge Base After uploading, select File Uploads as the source …" at bounding box center [784, 376] width 1568 height 751
type textarea "x"
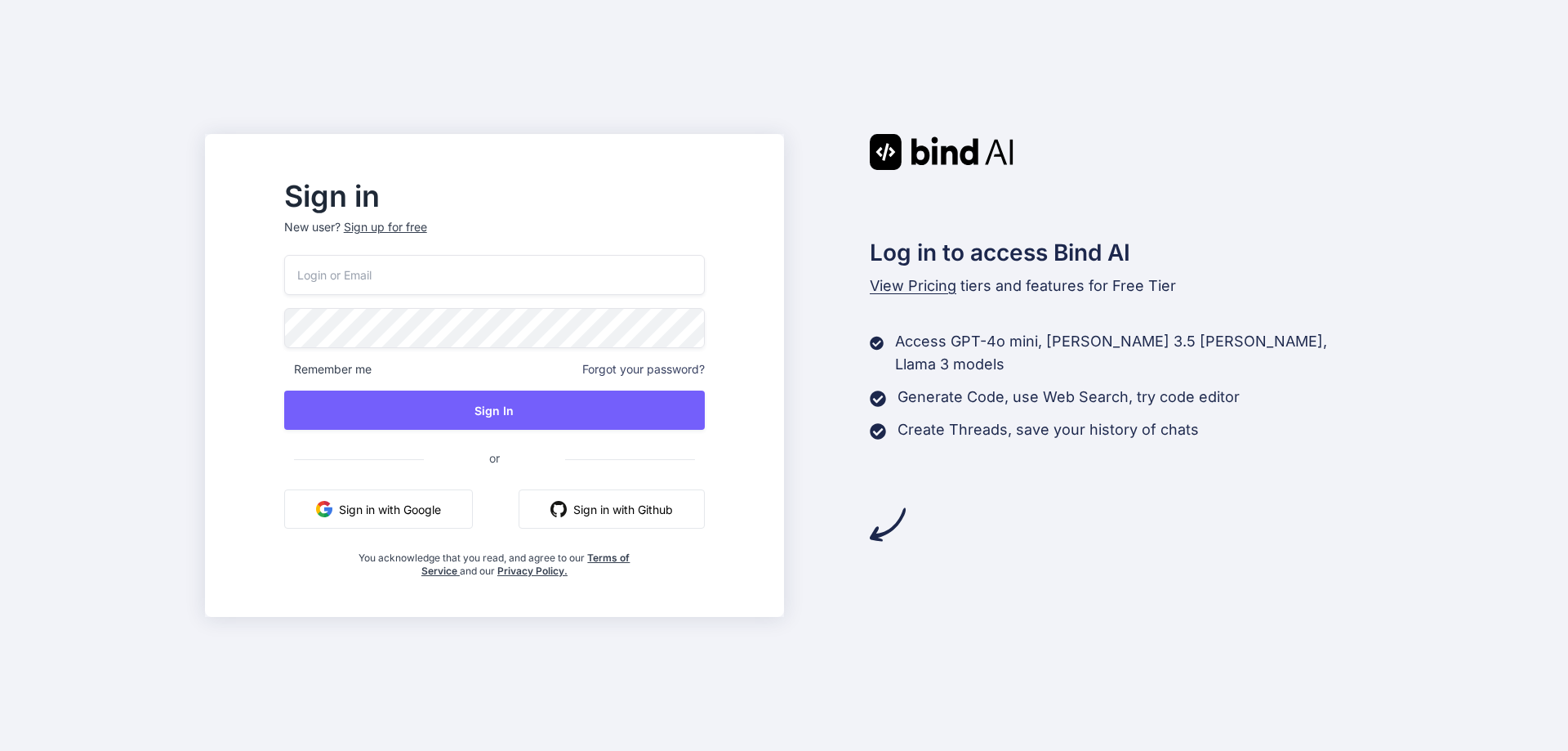
click at [512, 266] on input "email" at bounding box center [495, 274] width 421 height 40
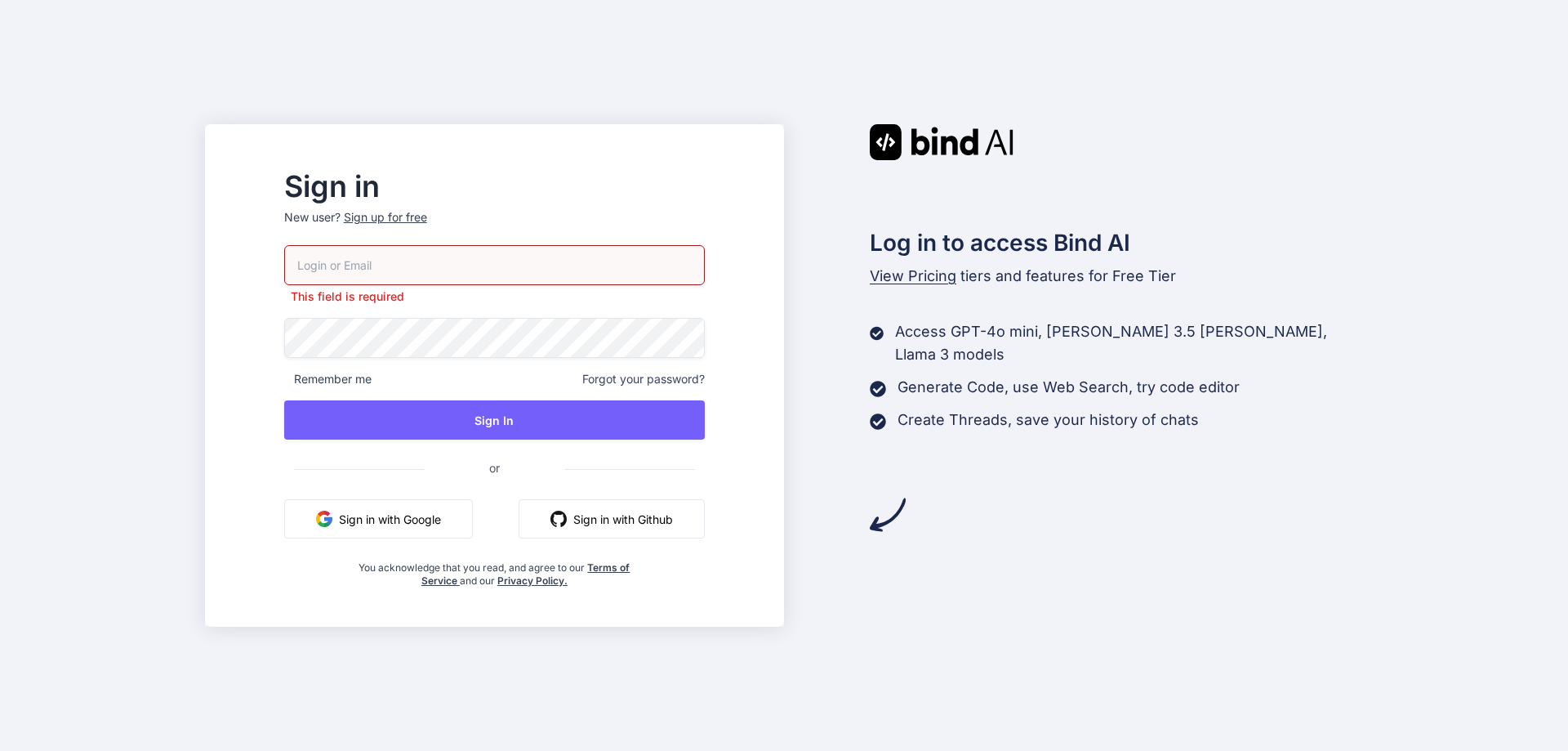
click at [429, 503] on button "Sign in with Google" at bounding box center [379, 518] width 189 height 39
